Goal: Task Accomplishment & Management: Use online tool/utility

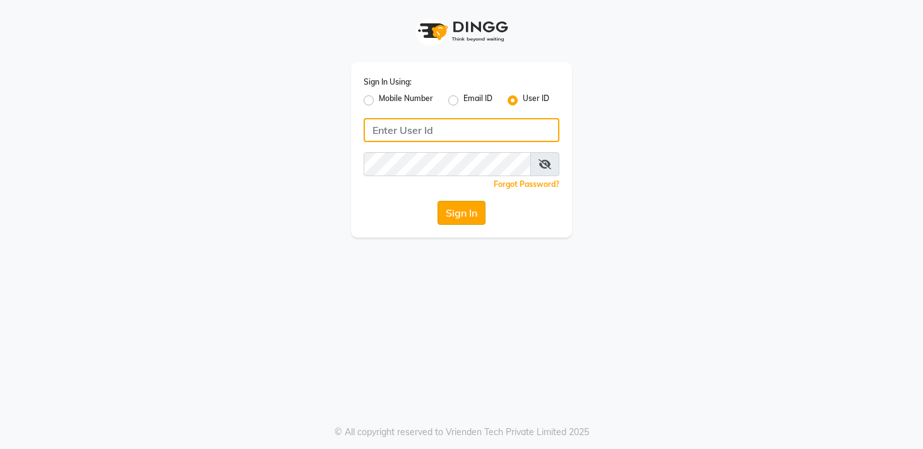
type input "sreediya"
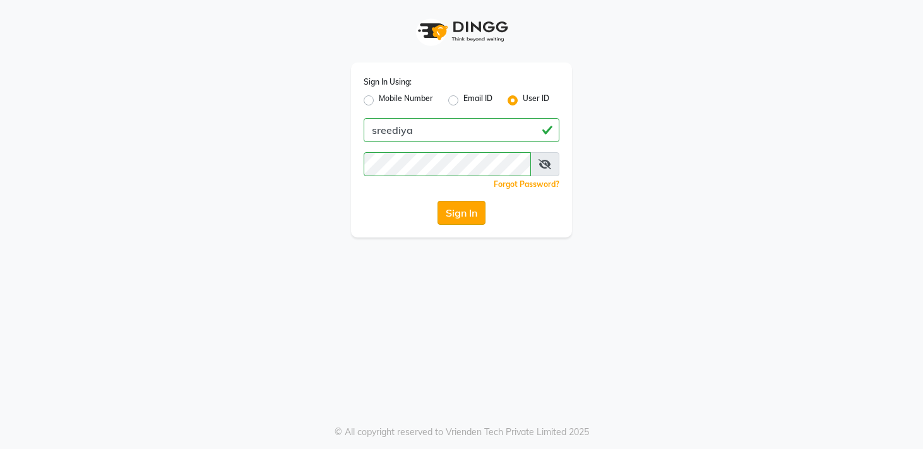
click at [460, 205] on button "Sign In" at bounding box center [462, 213] width 48 height 24
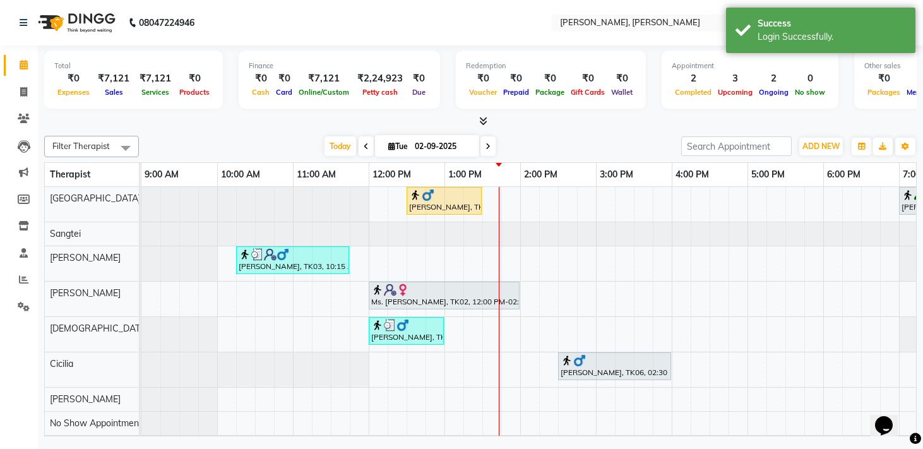
click at [227, 136] on div "Filter Therapist Select All [PERSON_NAME] Ziri Lalnunziri [PERSON_NAME] [DEMOGR…" at bounding box center [480, 146] width 873 height 21
click at [25, 93] on icon at bounding box center [23, 91] width 7 height 9
select select "7301"
select select "service"
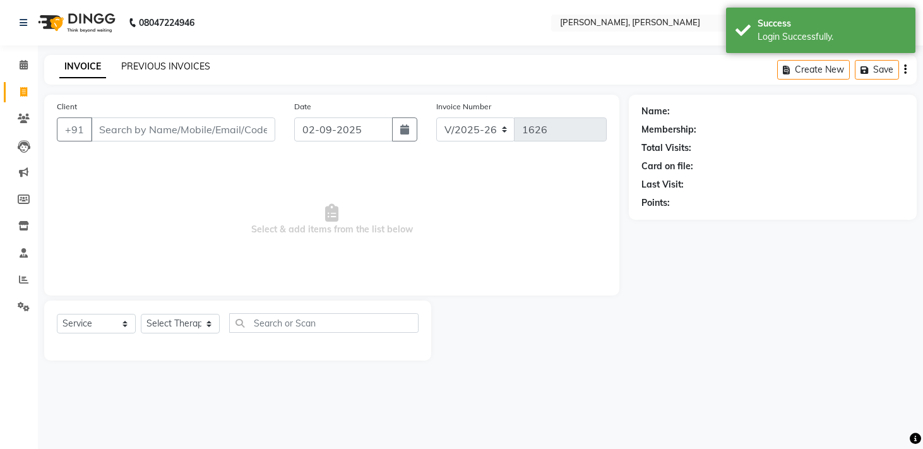
click at [146, 67] on link "PREVIOUS INVOICES" at bounding box center [165, 66] width 89 height 11
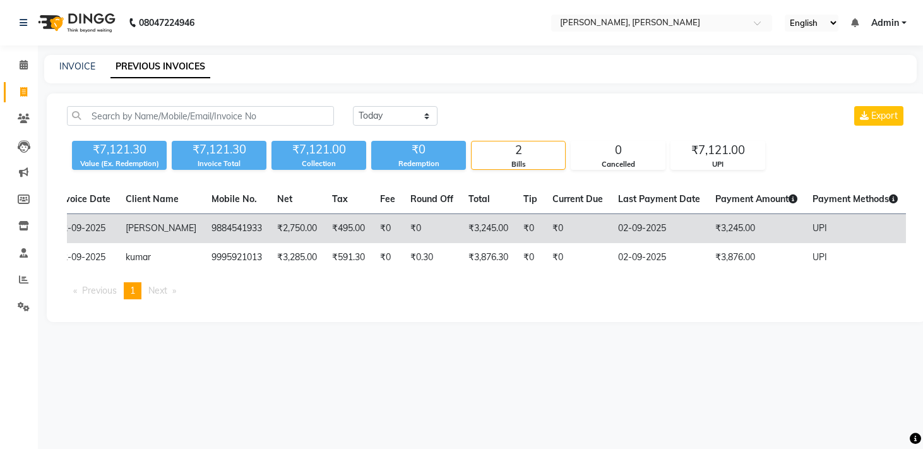
scroll to position [0, 85]
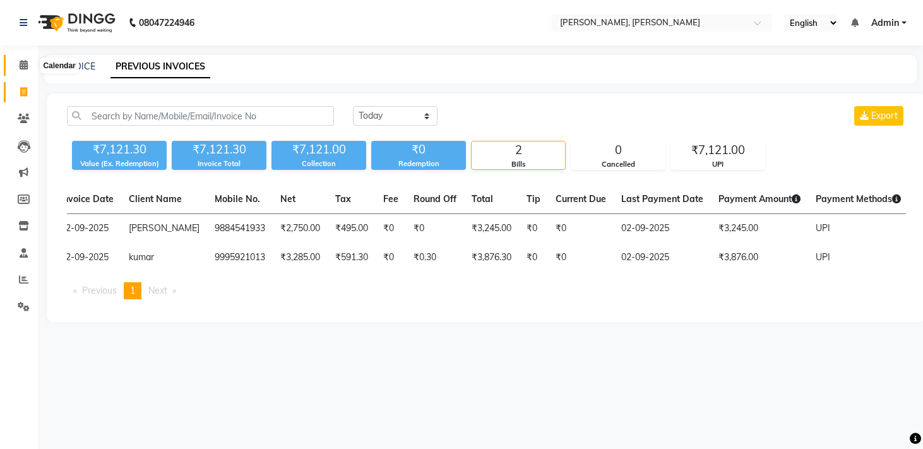
click at [23, 65] on icon at bounding box center [24, 64] width 8 height 9
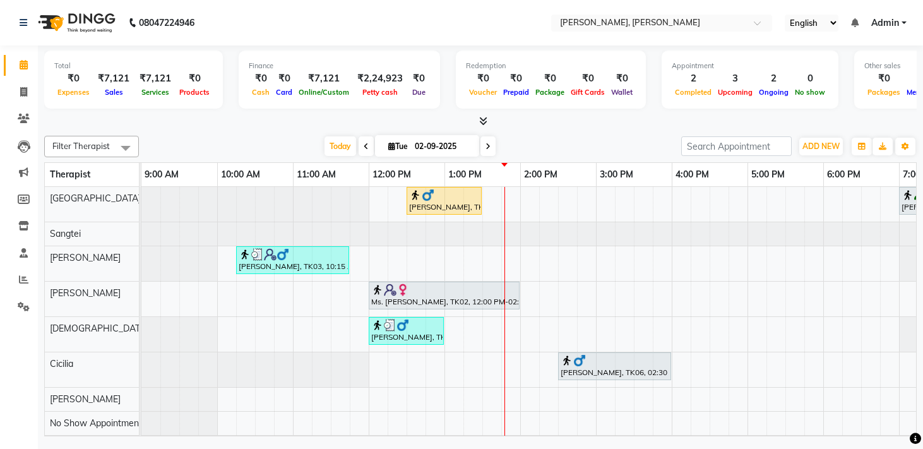
scroll to position [44, 0]
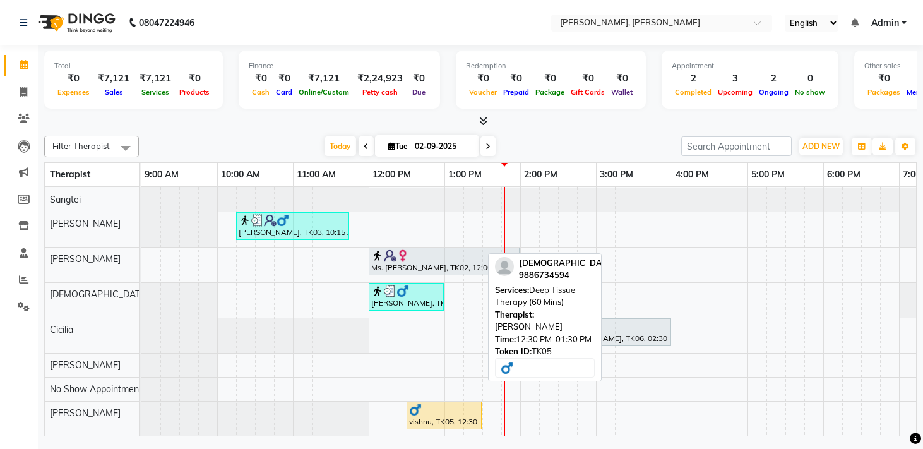
click at [441, 405] on div at bounding box center [444, 410] width 70 height 13
select select "1"
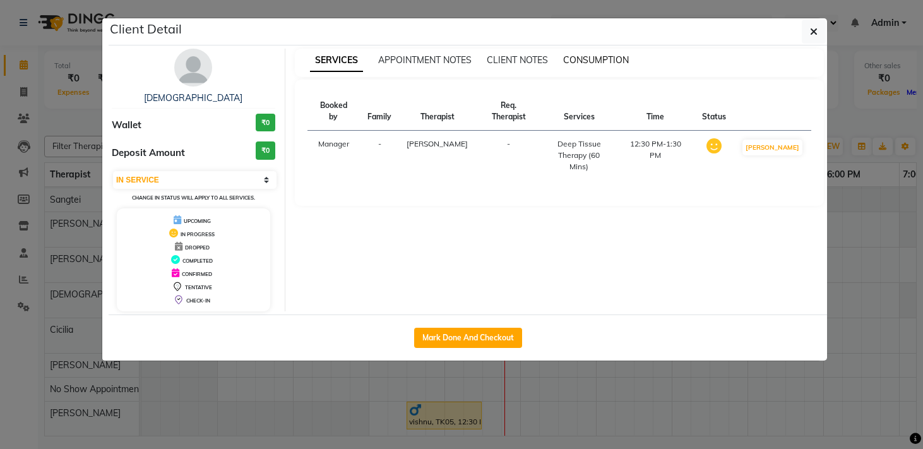
click at [592, 63] on span "CONSUMPTION" at bounding box center [596, 59] width 66 height 11
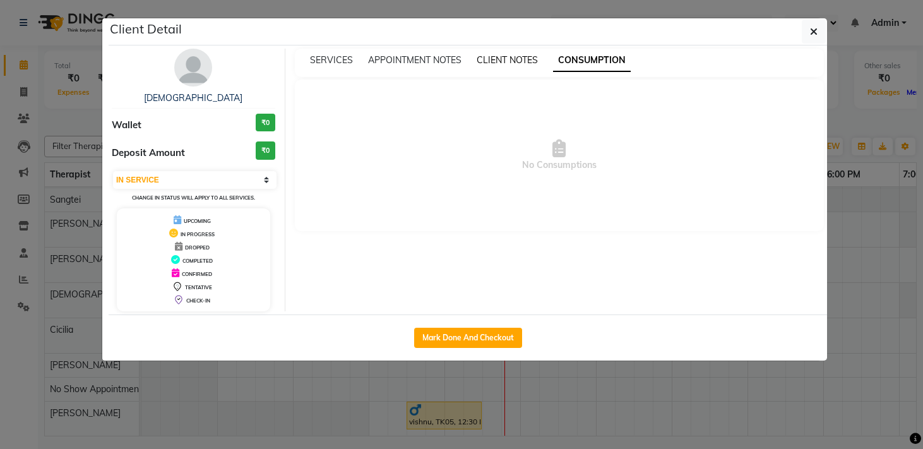
click at [512, 65] on span "CLIENT NOTES" at bounding box center [507, 59] width 61 height 11
click at [429, 68] on div "SERVICES APPOINTMENT NOTES CLIENT NOTES CONSUMPTION" at bounding box center [560, 63] width 530 height 28
click at [412, 63] on span "APPOINTMENT NOTES" at bounding box center [414, 59] width 93 height 11
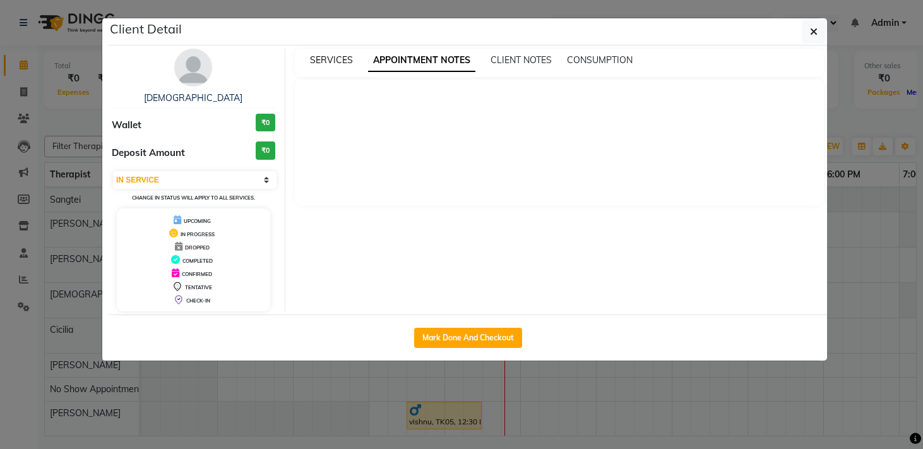
click at [337, 59] on span "SERVICES" at bounding box center [331, 59] width 43 height 11
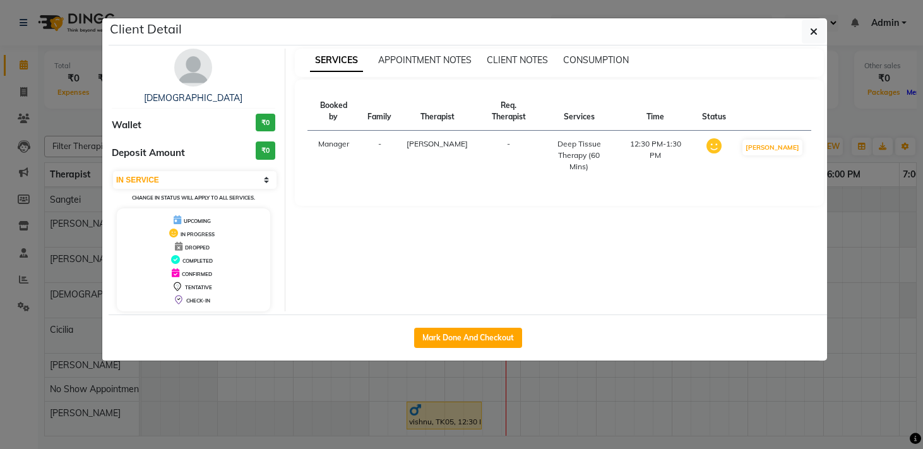
click at [887, 281] on ngb-modal-window "Client Detail vishnu Wallet ₹0 Deposit Amount ₹0 Select IN SERVICE CONFIRMED TE…" at bounding box center [461, 224] width 923 height 449
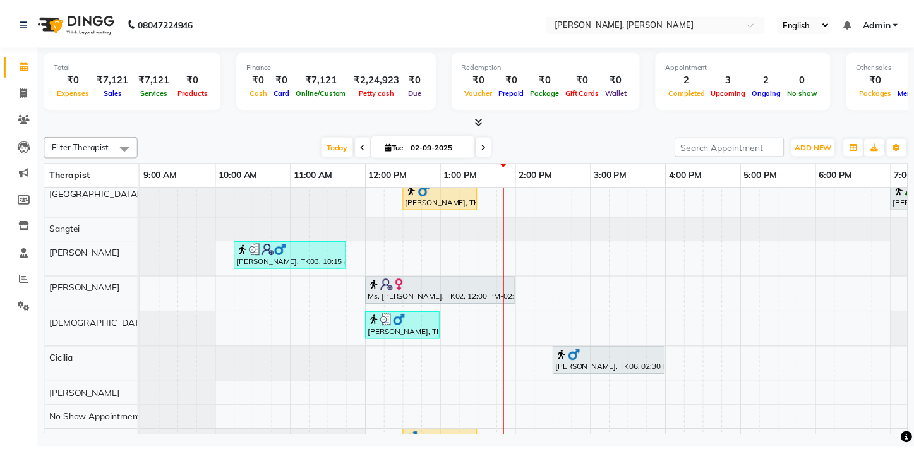
scroll to position [0, 0]
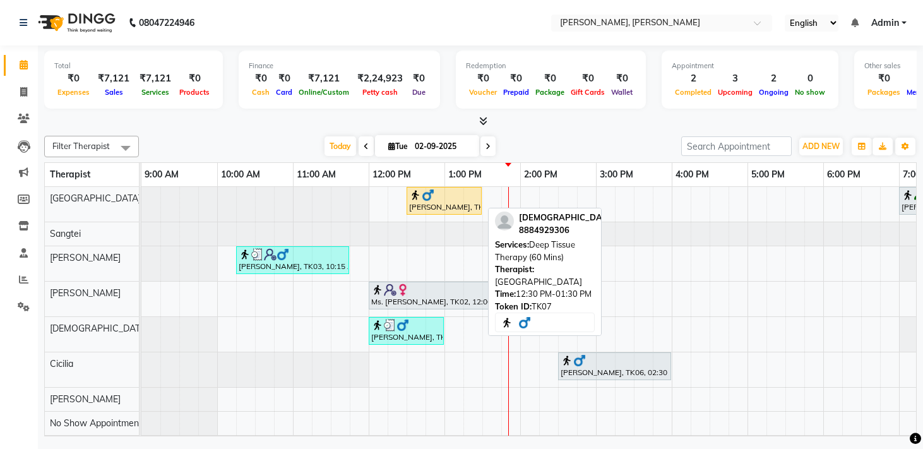
click at [448, 206] on div "[PERSON_NAME], TK07, 12:30 PM-01:30 PM, Deep Tissue Therapy (60 Mins)" at bounding box center [444, 201] width 73 height 24
select select "3"
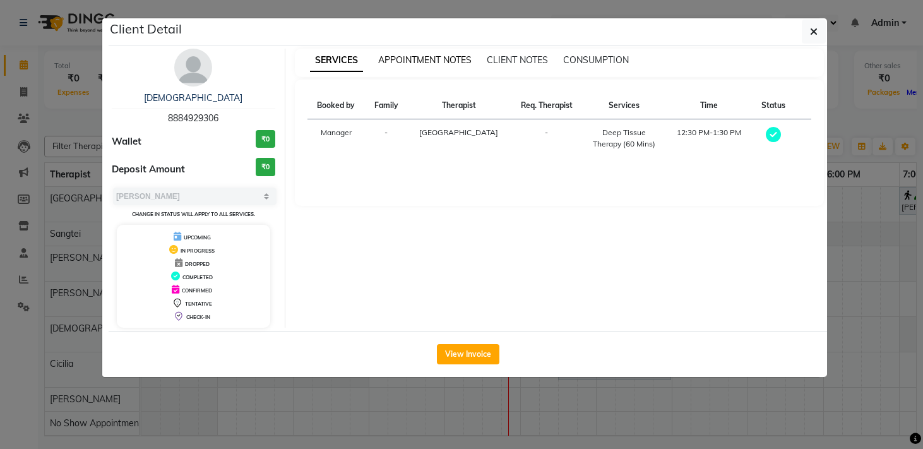
click at [437, 64] on span "APPOINTMENT NOTES" at bounding box center [424, 59] width 93 height 11
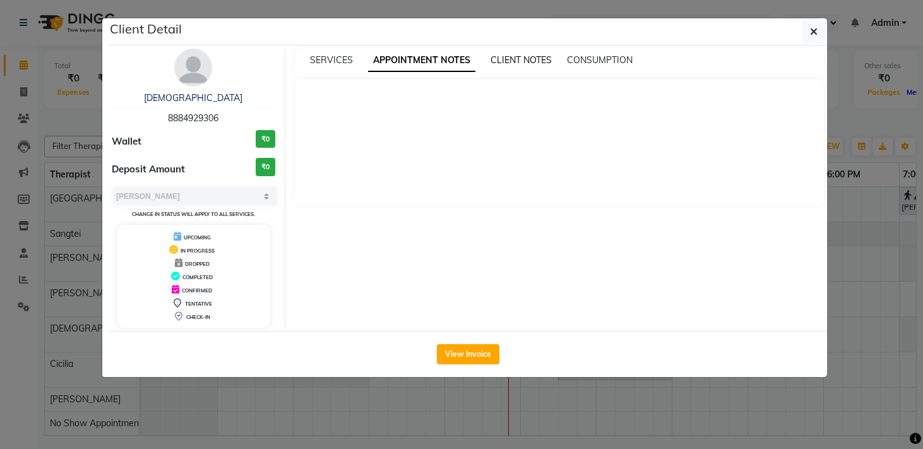
click at [517, 61] on span "CLIENT NOTES" at bounding box center [521, 59] width 61 height 11
click at [578, 64] on span "CONSUMPTION" at bounding box center [599, 59] width 66 height 11
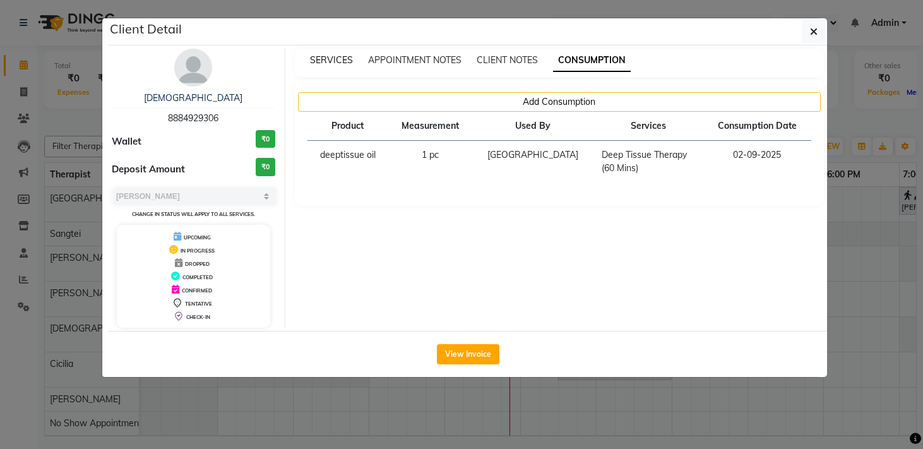
click at [316, 62] on span "SERVICES" at bounding box center [331, 59] width 43 height 11
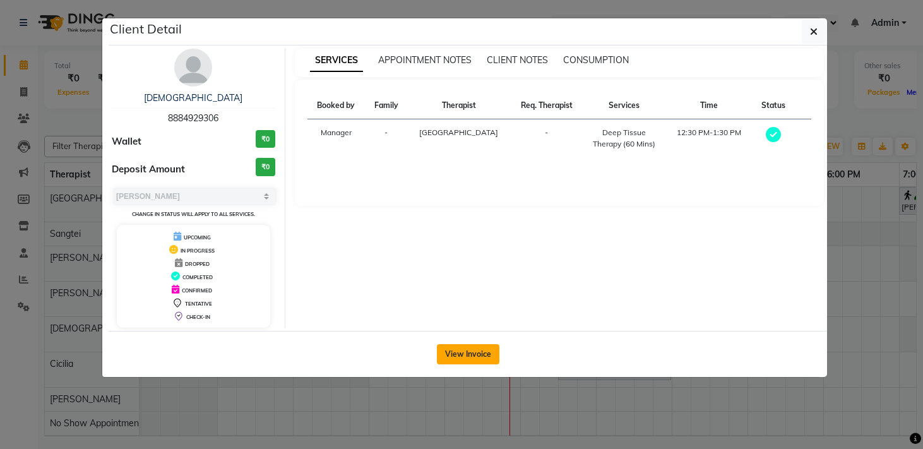
click at [471, 356] on button "View Invoice" at bounding box center [468, 354] width 63 height 20
